Goal: Information Seeking & Learning: Find specific fact

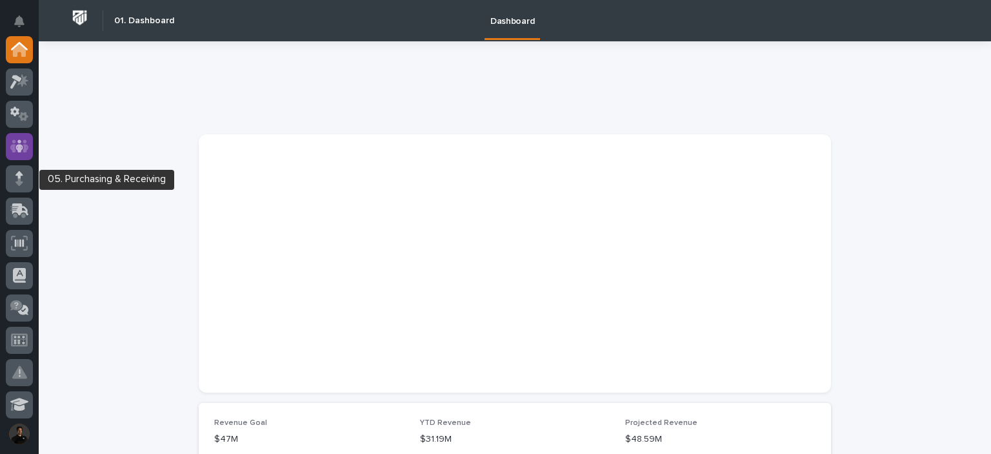
click at [23, 159] on div at bounding box center [19, 146] width 27 height 27
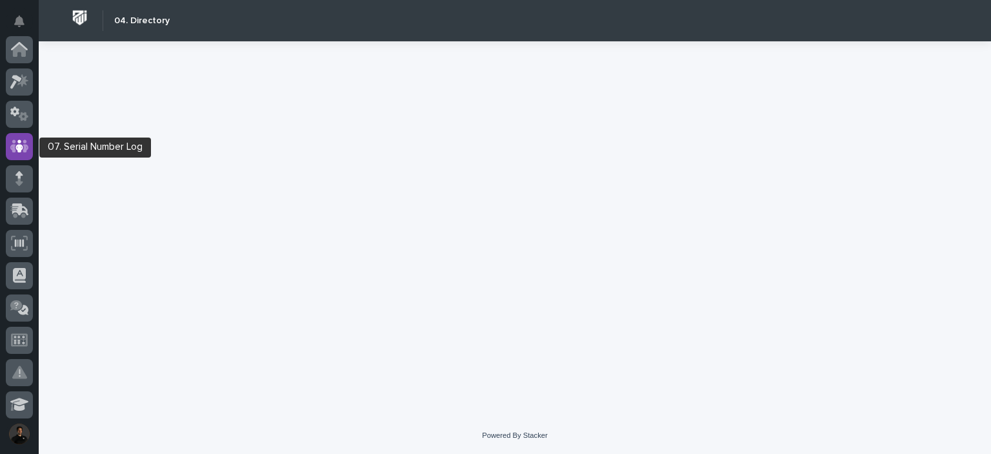
scroll to position [97, 0]
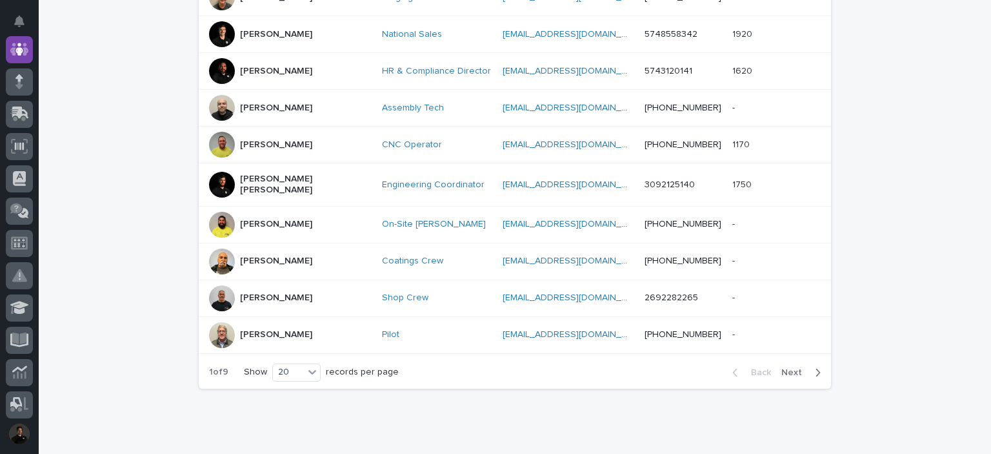
scroll to position [688, 0]
click at [804, 367] on span "Next" at bounding box center [796, 371] width 28 height 9
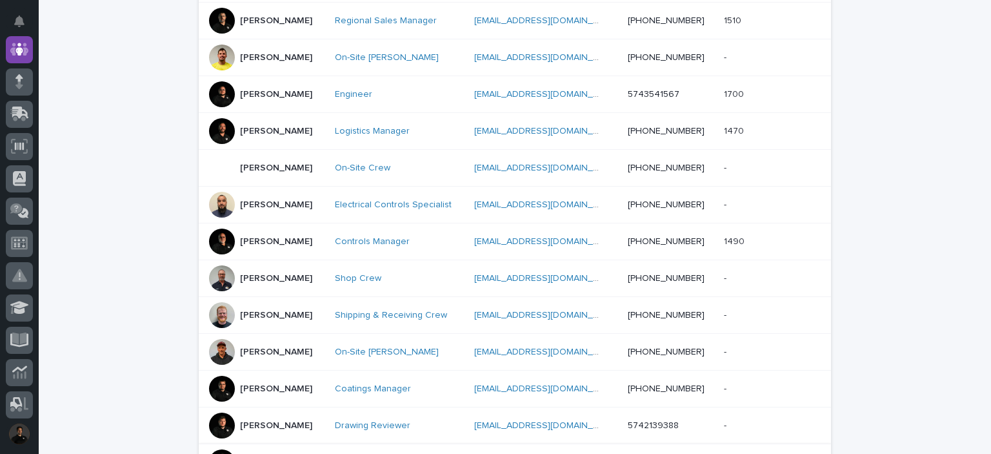
scroll to position [724, 0]
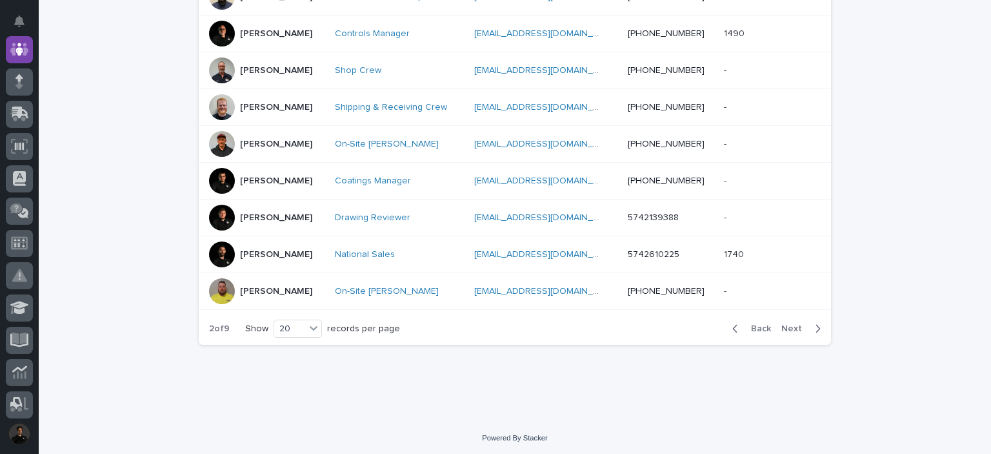
click at [789, 324] on span "Next" at bounding box center [796, 328] width 28 height 9
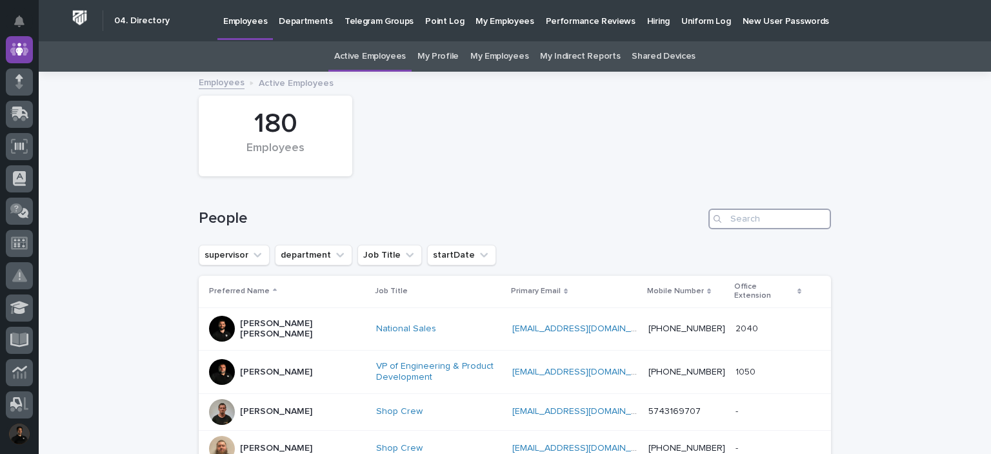
click at [736, 221] on input "Search" at bounding box center [770, 218] width 123 height 21
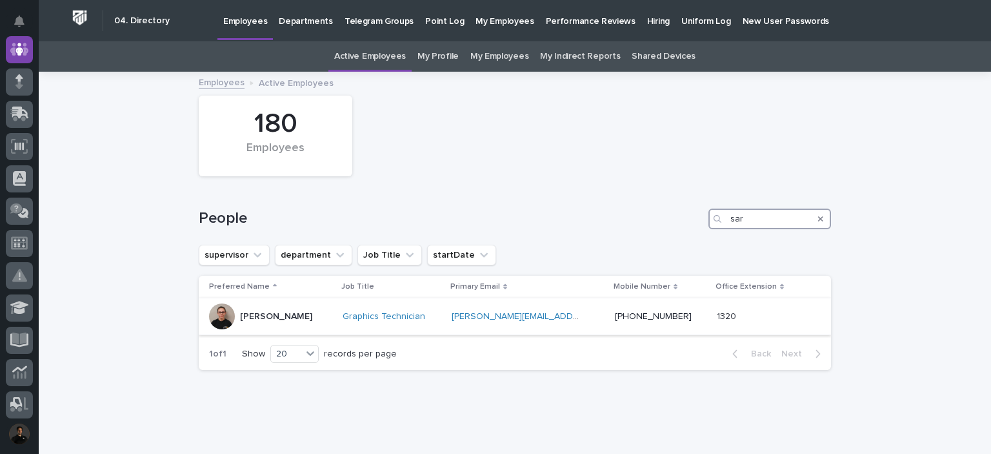
type input "sar"
click at [219, 319] on div at bounding box center [222, 316] width 26 height 26
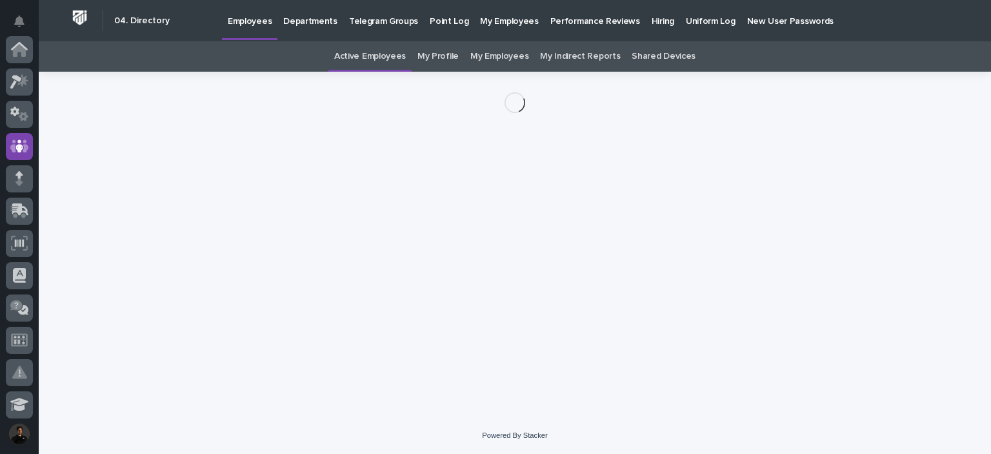
scroll to position [97, 0]
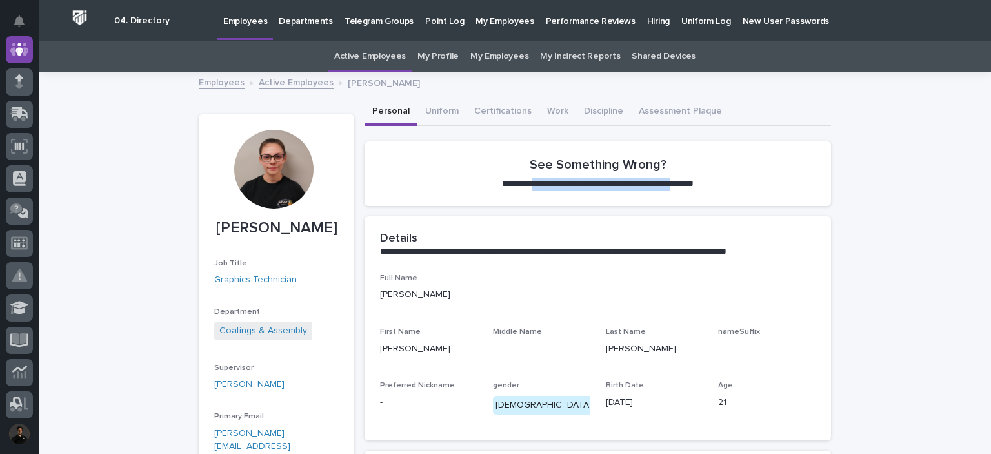
drag, startPoint x: 514, startPoint y: 184, endPoint x: 684, endPoint y: 196, distance: 170.1
click at [684, 196] on section "**********" at bounding box center [598, 173] width 467 height 65
click at [741, 194] on section "**********" at bounding box center [598, 173] width 467 height 65
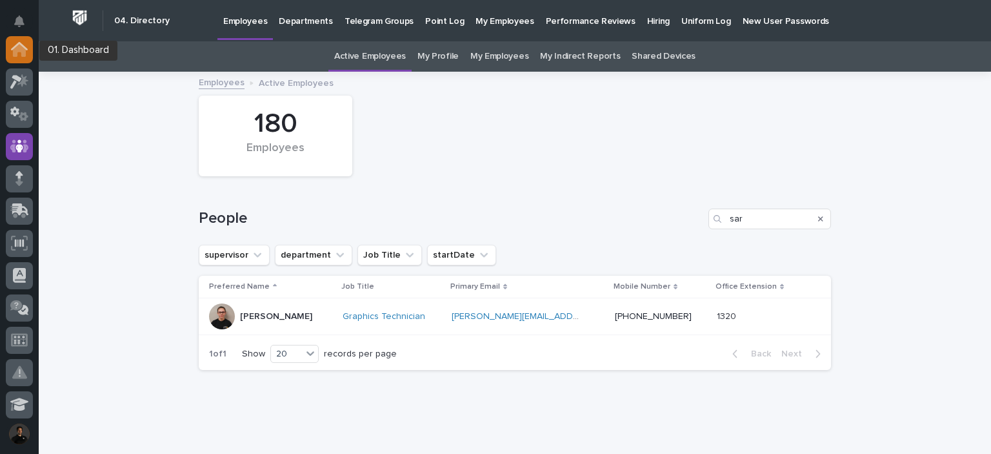
click at [30, 56] on div at bounding box center [19, 49] width 27 height 27
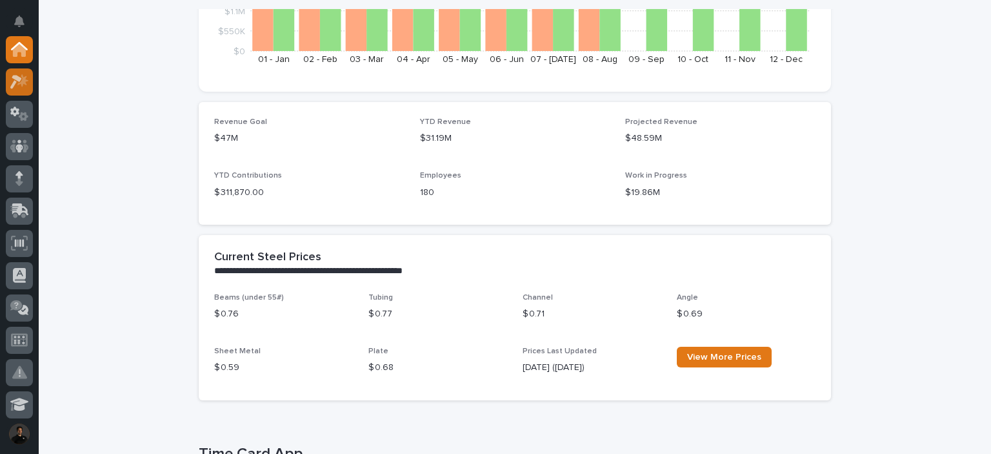
scroll to position [344, 0]
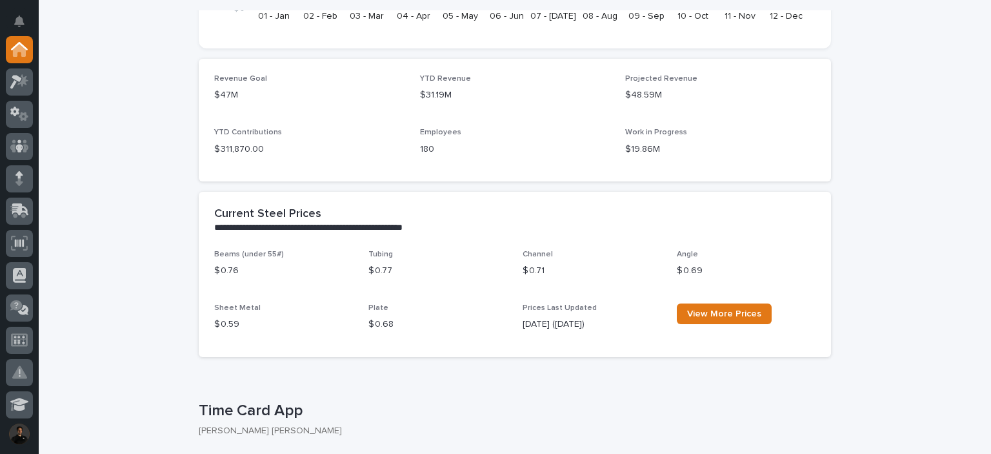
click at [5, 79] on div at bounding box center [19, 228] width 39 height 384
click at [9, 79] on div at bounding box center [19, 81] width 27 height 27
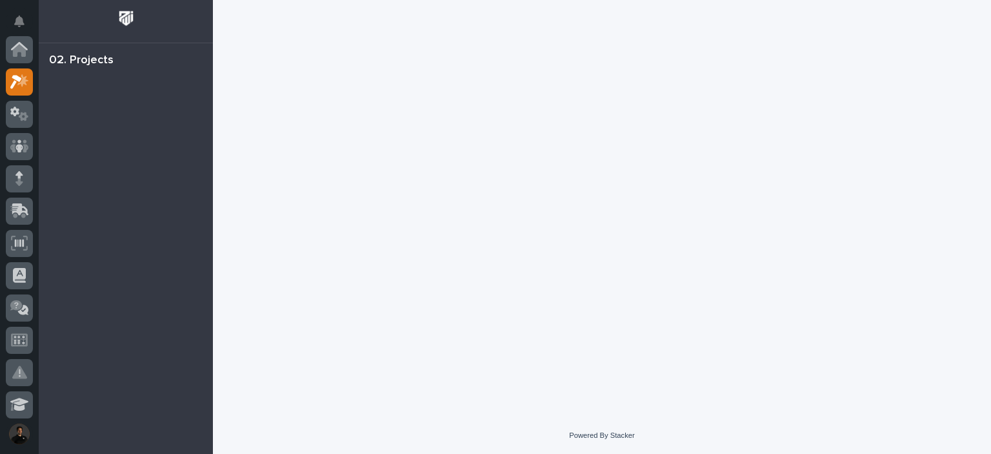
scroll to position [32, 0]
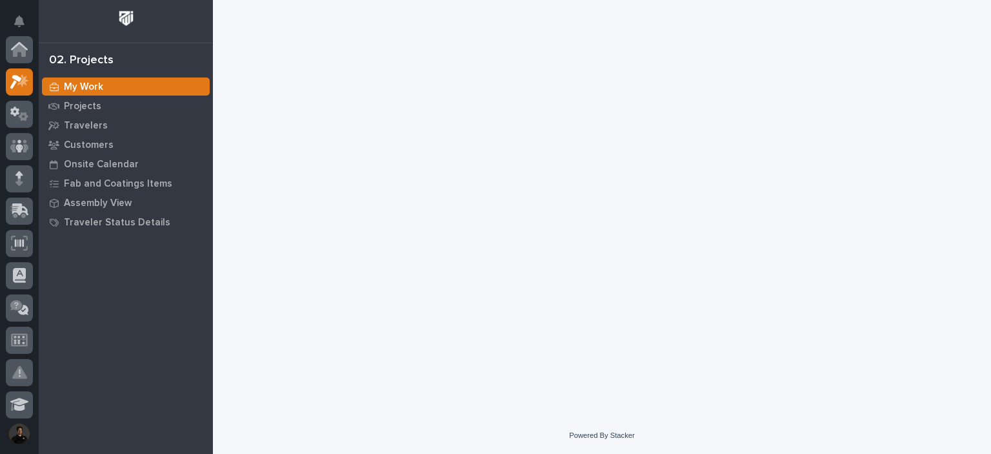
scroll to position [32, 0]
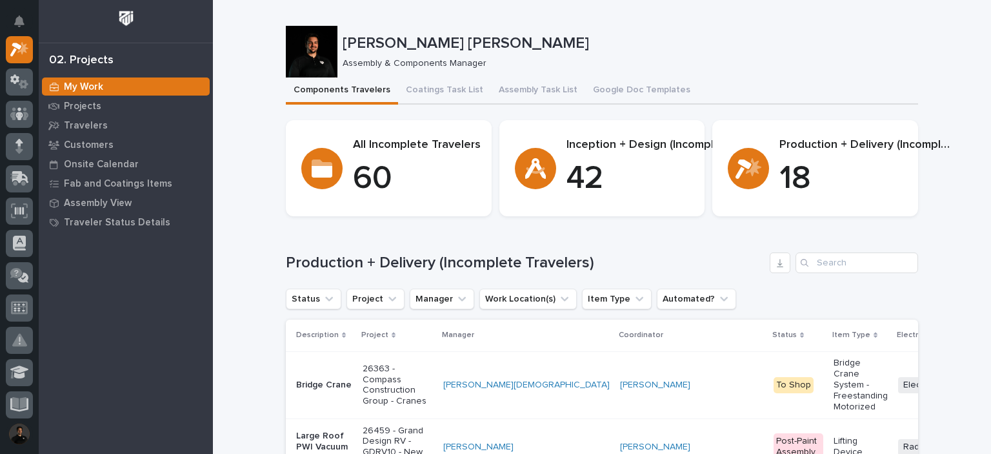
click at [514, 96] on button "Assembly Task List" at bounding box center [538, 90] width 94 height 27
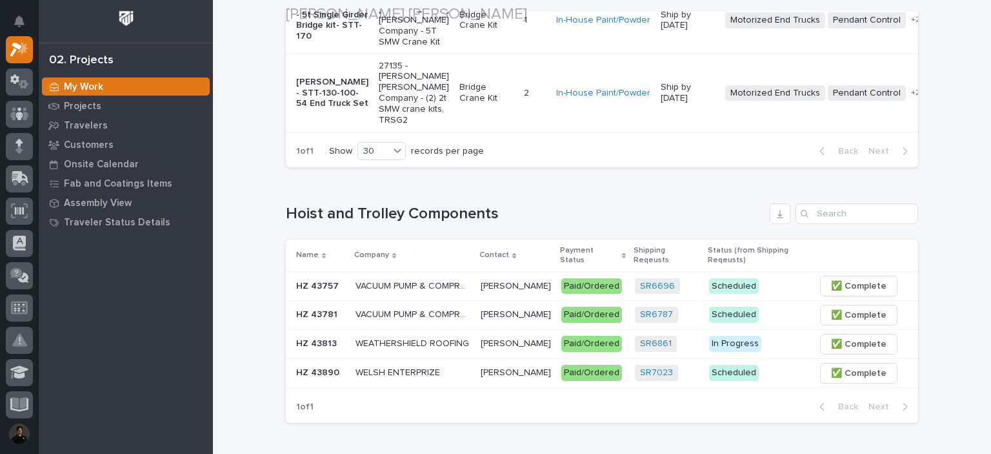
scroll to position [430, 0]
